Goal: Information Seeking & Learning: Learn about a topic

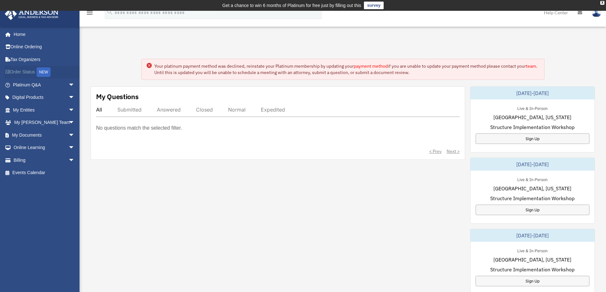
click at [45, 71] on div "NEW" at bounding box center [44, 72] width 14 height 10
click at [23, 98] on link "Digital Products arrow_drop_down" at bounding box center [44, 97] width 80 height 13
click at [149, 66] on circle at bounding box center [149, 65] width 5 height 5
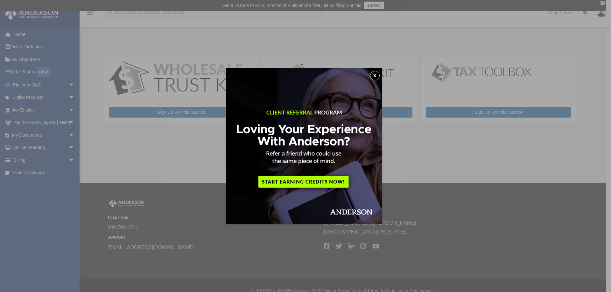
click at [377, 75] on button "x" at bounding box center [375, 76] width 10 height 10
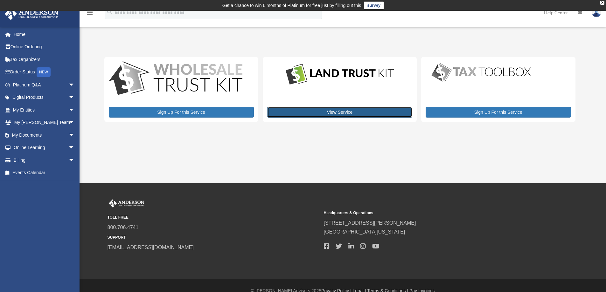
click at [350, 113] on link "View Service" at bounding box center [339, 112] width 145 height 11
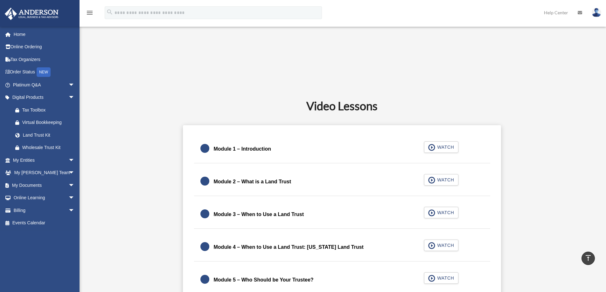
scroll to position [286, 0]
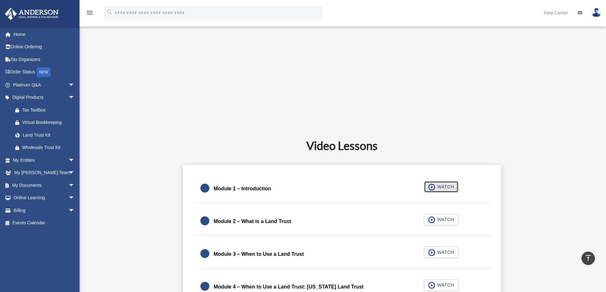
click at [438, 187] on span "WATCH" at bounding box center [444, 187] width 19 height 6
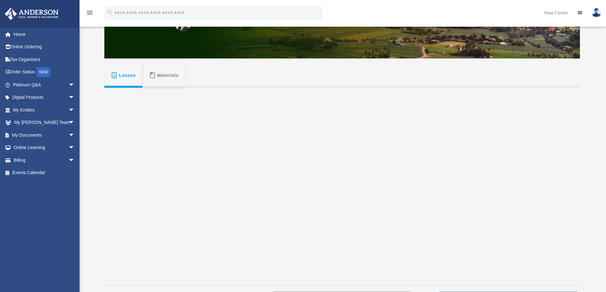
scroll to position [95, 0]
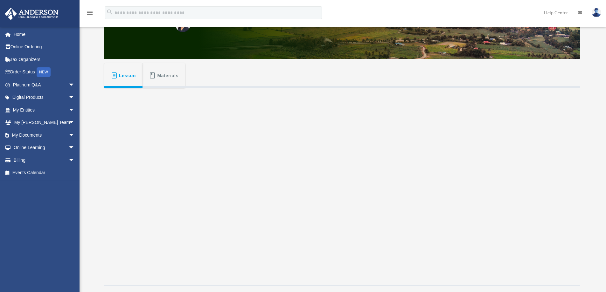
click at [160, 76] on span "Materials" at bounding box center [167, 75] width 21 height 11
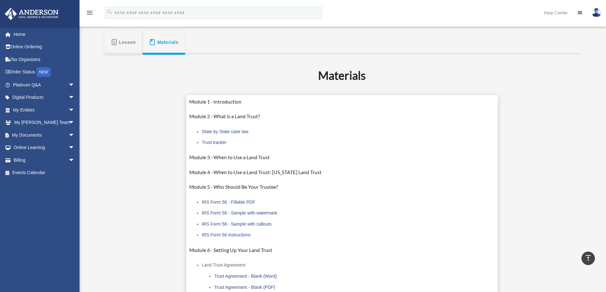
scroll to position [0, 0]
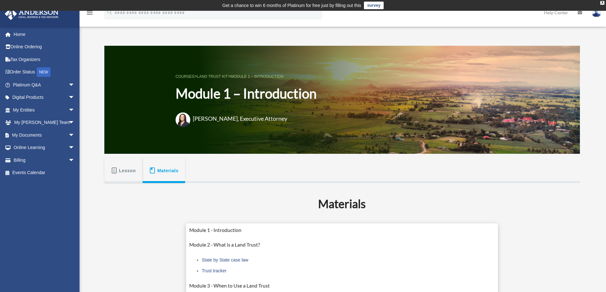
drag, startPoint x: 133, startPoint y: 173, endPoint x: 129, endPoint y: 174, distance: 4.2
click at [132, 173] on span "Lesson" at bounding box center [127, 170] width 17 height 11
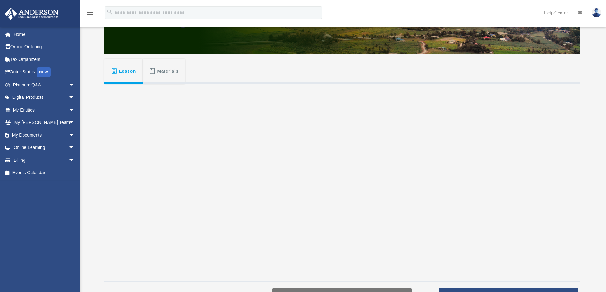
scroll to position [127, 0]
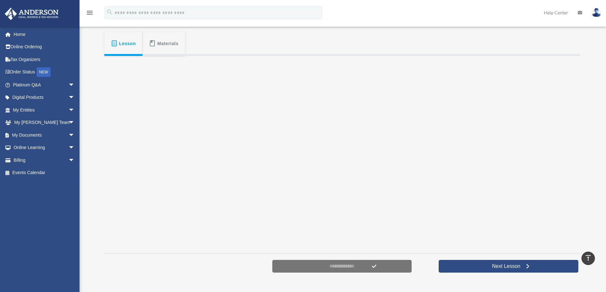
click at [153, 112] on div "Materials Module 1 - Introduction Module 2 - What is a Land Trust? State by Sta…" at bounding box center [342, 152] width 476 height 193
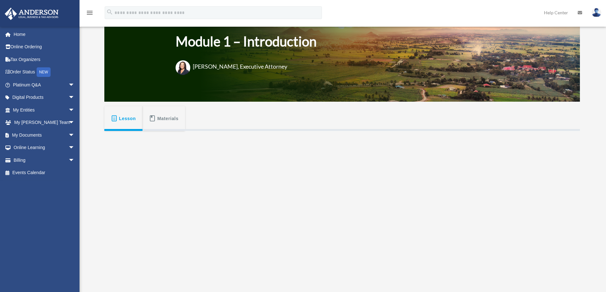
scroll to position [159, 0]
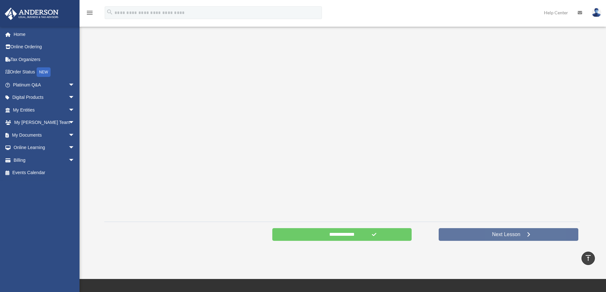
click at [509, 235] on span "Next Lesson" at bounding box center [506, 235] width 38 height 6
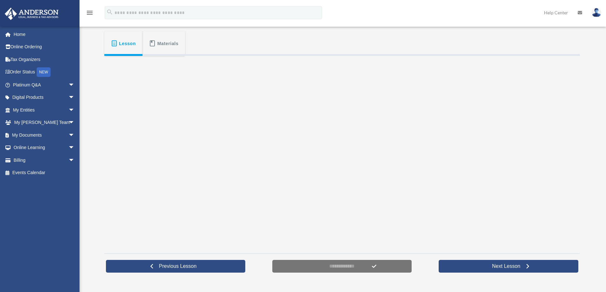
scroll to position [127, 0]
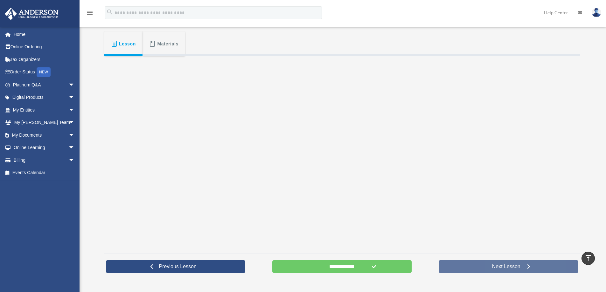
click at [518, 268] on span "Next Lesson" at bounding box center [506, 267] width 38 height 6
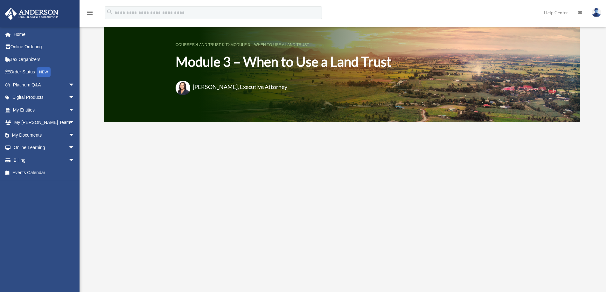
scroll to position [95, 0]
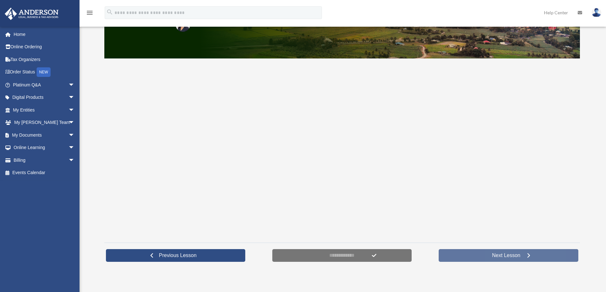
click at [511, 255] on span "Next Lesson" at bounding box center [506, 256] width 38 height 6
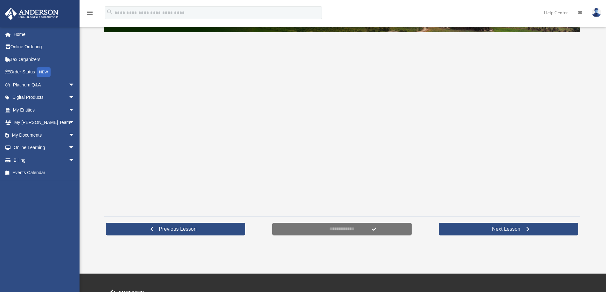
scroll to position [127, 0]
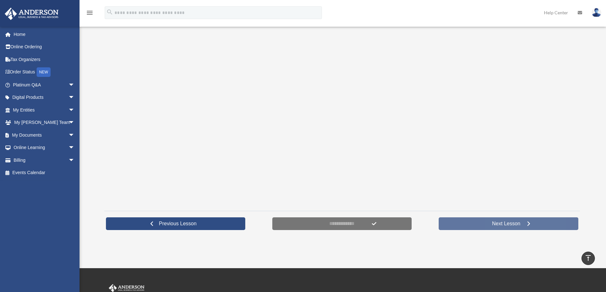
click at [513, 221] on span "Next Lesson" at bounding box center [506, 224] width 38 height 6
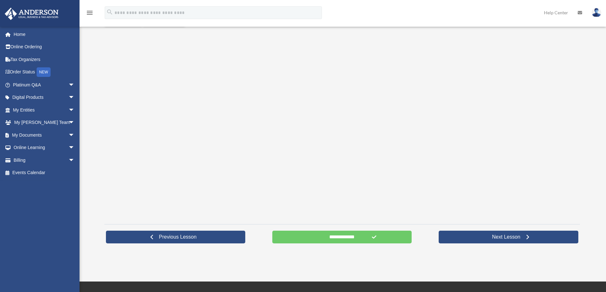
scroll to position [159, 0]
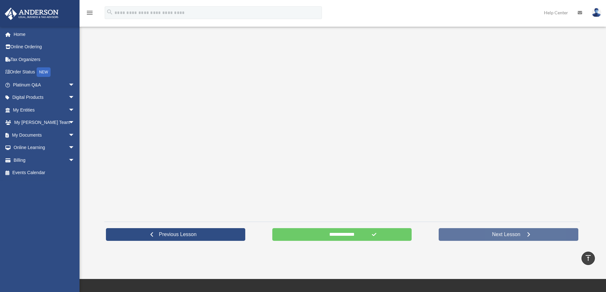
click at [500, 232] on span "Next Lesson" at bounding box center [506, 235] width 38 height 6
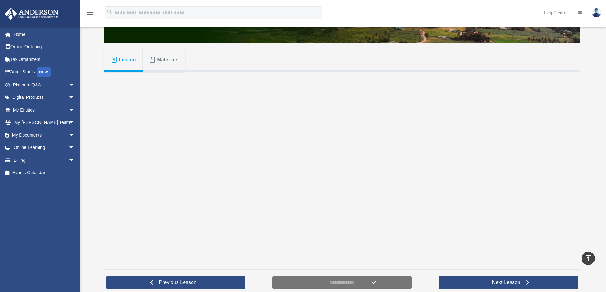
scroll to position [95, 0]
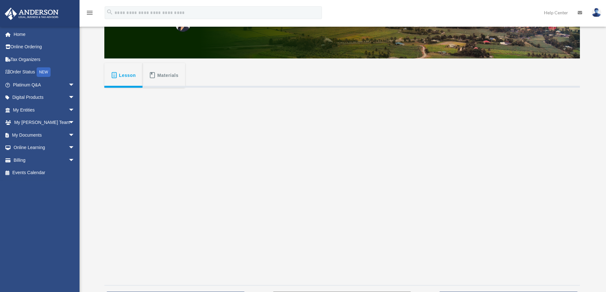
click at [162, 74] on span "Materials" at bounding box center [167, 75] width 21 height 11
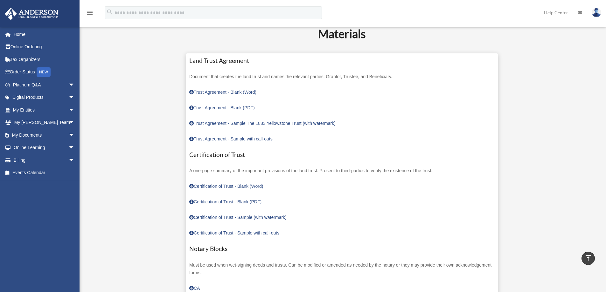
scroll to position [159, 0]
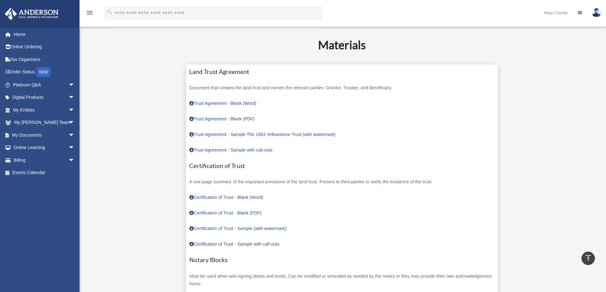
click at [192, 118] on span at bounding box center [191, 119] width 4 height 4
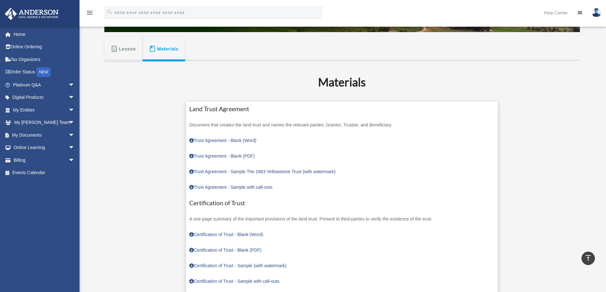
scroll to position [0, 0]
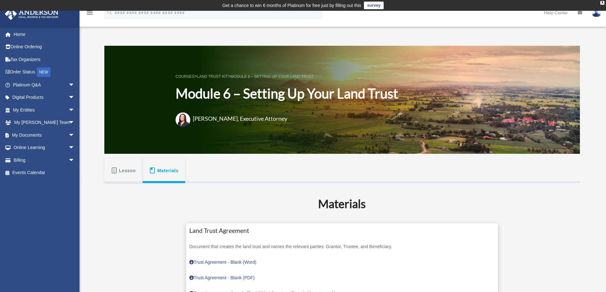
click at [134, 160] on button "Lesson" at bounding box center [123, 170] width 38 height 25
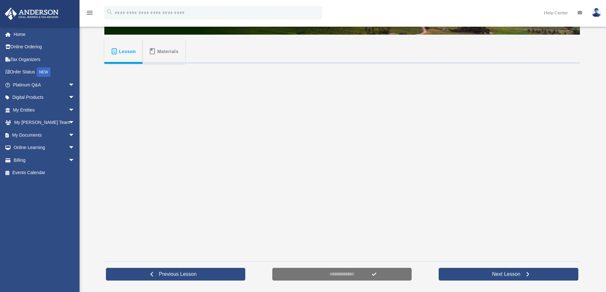
scroll to position [127, 0]
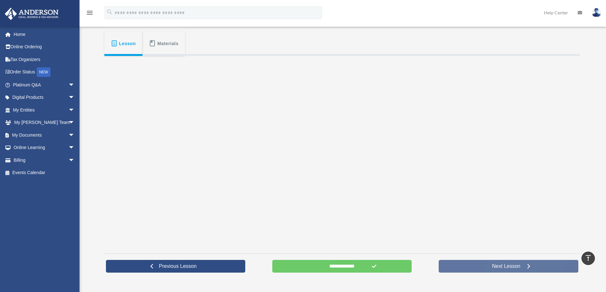
click at [521, 268] on span "Next Lesson" at bounding box center [506, 266] width 38 height 6
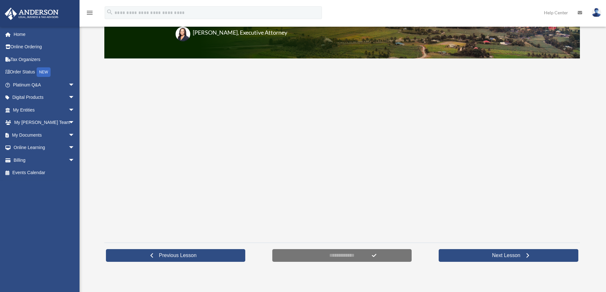
scroll to position [95, 0]
